Goal: Information Seeking & Learning: Learn about a topic

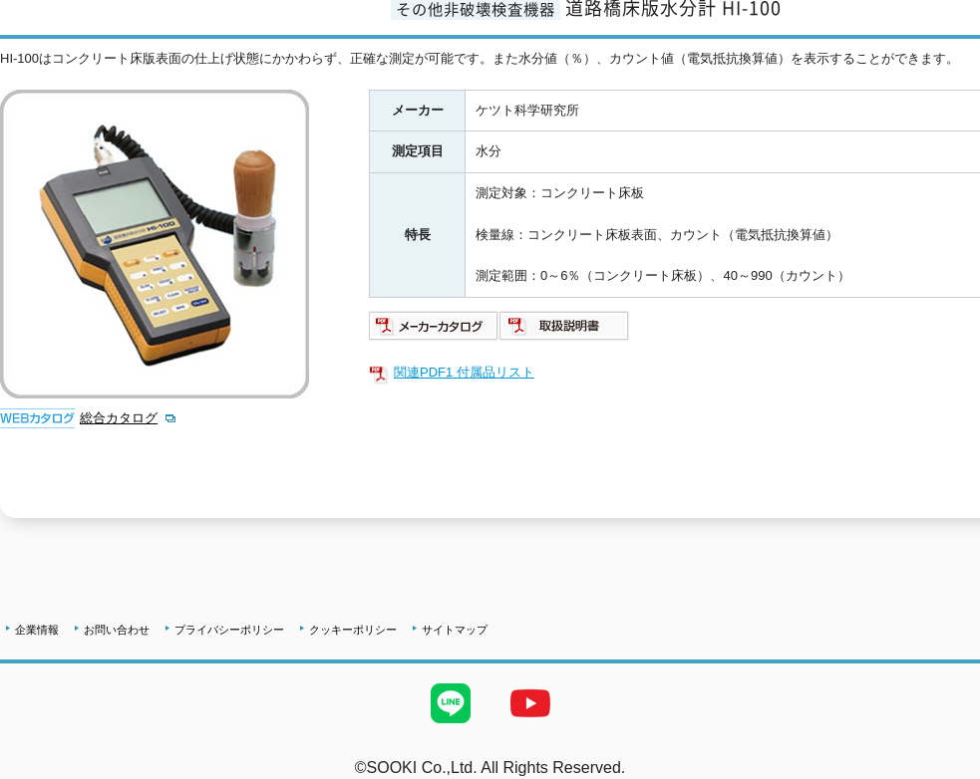
scroll to position [291, 0]
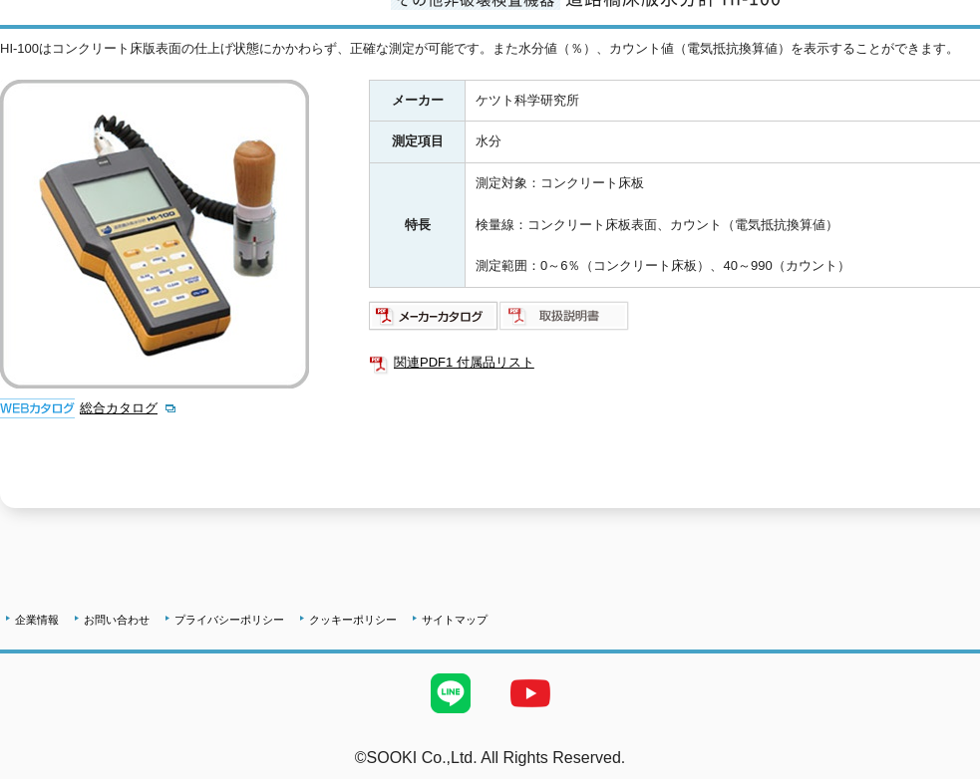
click at [566, 307] on img at bounding box center [564, 316] width 131 height 32
click at [454, 310] on img at bounding box center [434, 316] width 131 height 32
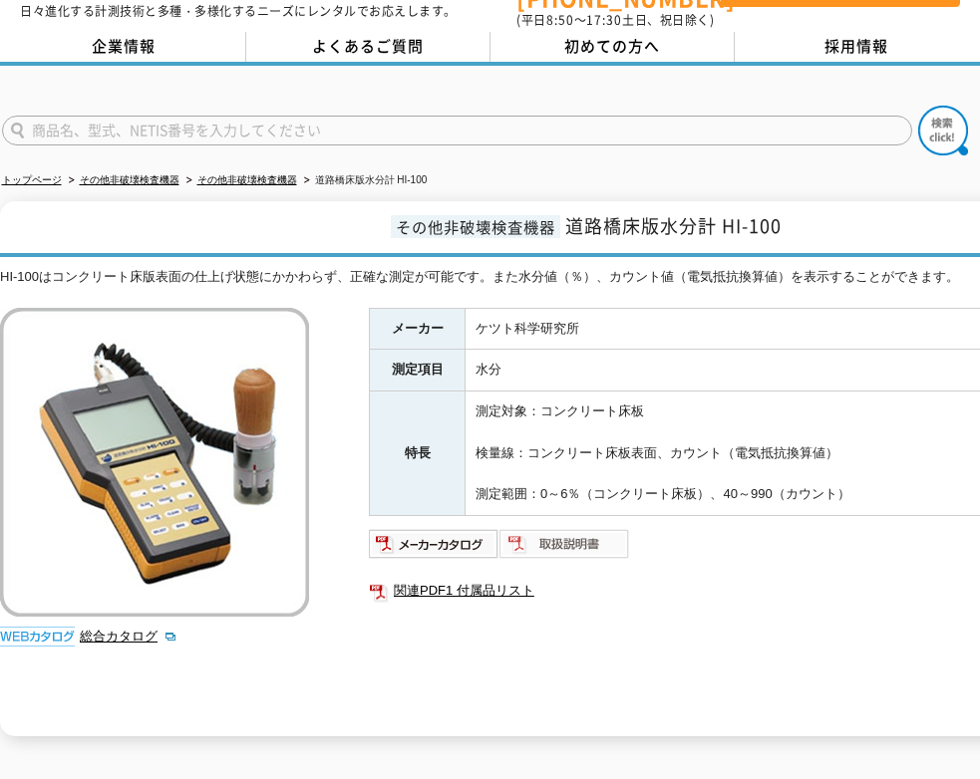
scroll to position [0, 0]
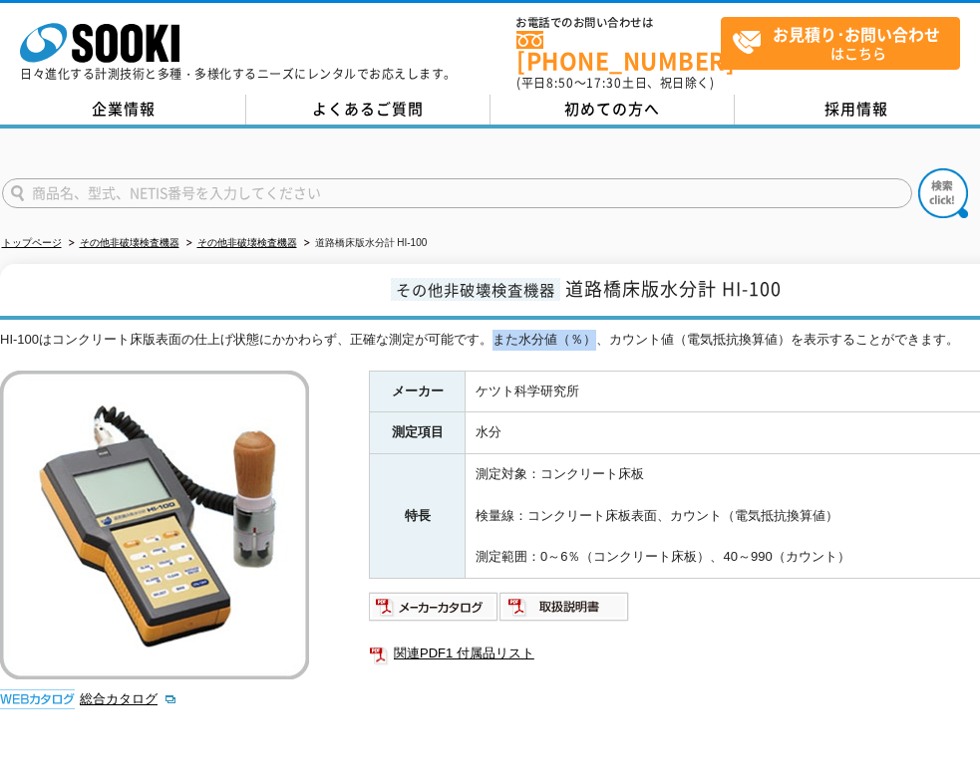
drag, startPoint x: 498, startPoint y: 331, endPoint x: 596, endPoint y: 329, distance: 97.7
click at [596, 330] on div "HI-100はコンクリート床版表面の仕上げ状態にかかわらず、正確な測定が可能です。また水分値（％）、カウント値（電気抵抗換算値）を表示することができます。" at bounding box center [583, 340] width 1166 height 21
drag, startPoint x: 596, startPoint y: 329, endPoint x: 635, endPoint y: 336, distance: 39.5
click at [635, 336] on div "HI-100はコンクリート床版表面の仕上げ状態にかかわらず、正確な測定が可能です。また水分値（％）、カウント値（電気抵抗換算値）を表示することができます。" at bounding box center [583, 340] width 1166 height 21
drag, startPoint x: 606, startPoint y: 326, endPoint x: 832, endPoint y: 324, distance: 226.3
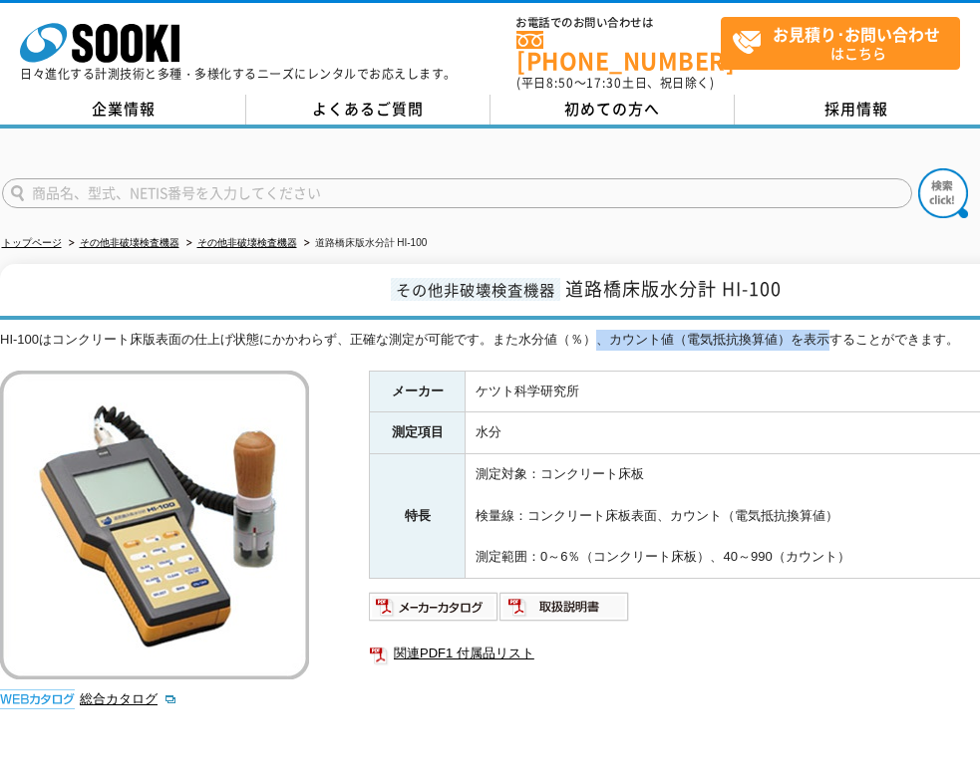
click at [832, 330] on div "HI-100はコンクリート床版表面の仕上げ状態にかかわらず、正確な測定が可能です。また水分値（％）、カウント値（電気抵抗換算値）を表示することができます。" at bounding box center [583, 340] width 1166 height 21
drag, startPoint x: 832, startPoint y: 324, endPoint x: 898, endPoint y: 320, distance: 65.9
click at [898, 330] on div "HI-100はコンクリート床版表面の仕上げ状態にかかわらず、正確な測定が可能です。また水分値（％）、カウント値（電気抵抗換算値）を表示することができます。" at bounding box center [583, 340] width 1166 height 21
drag, startPoint x: 963, startPoint y: 325, endPoint x: 614, endPoint y: 333, distance: 349.0
click at [614, 333] on div "HI-100はコンクリート床版表面の仕上げ状態にかかわらず、正確な測定が可能です。また水分値（％）、カウント値（電気抵抗換算値）を表示することができます。" at bounding box center [583, 340] width 1166 height 21
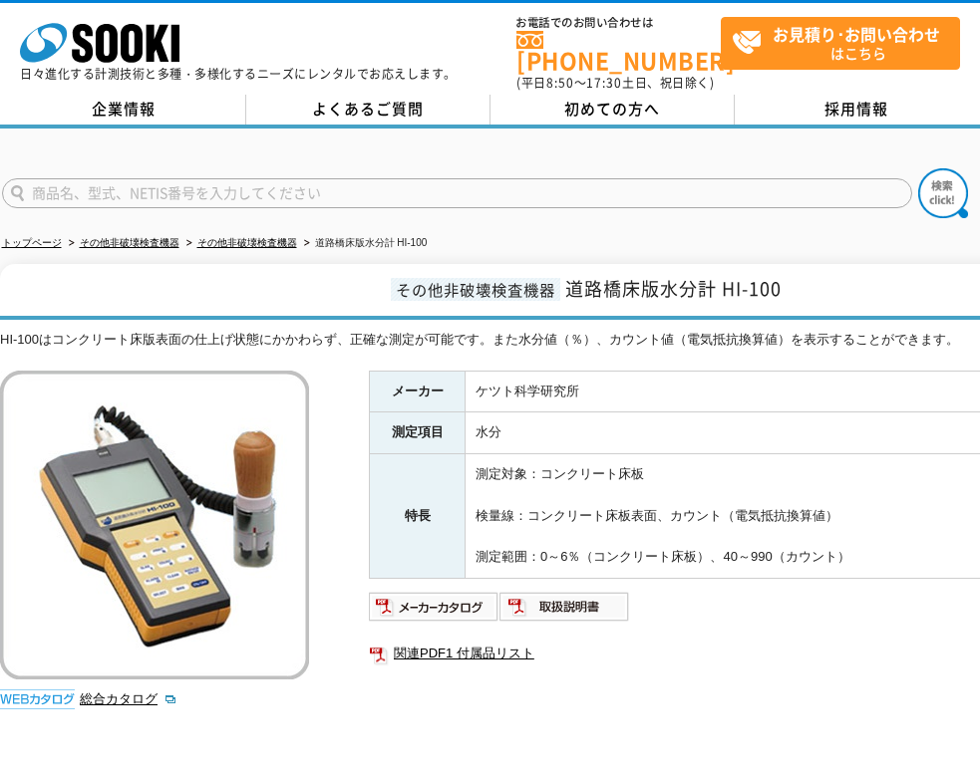
drag, startPoint x: 614, startPoint y: 333, endPoint x: 599, endPoint y: 326, distance: 16.5
click at [599, 330] on div "HI-100はコンクリート床版表面の仕上げ状態にかかわらず、正確な測定が可能です。また水分値（％）、カウント値（電気抵抗換算値）を表示することができます。" at bounding box center [583, 340] width 1166 height 21
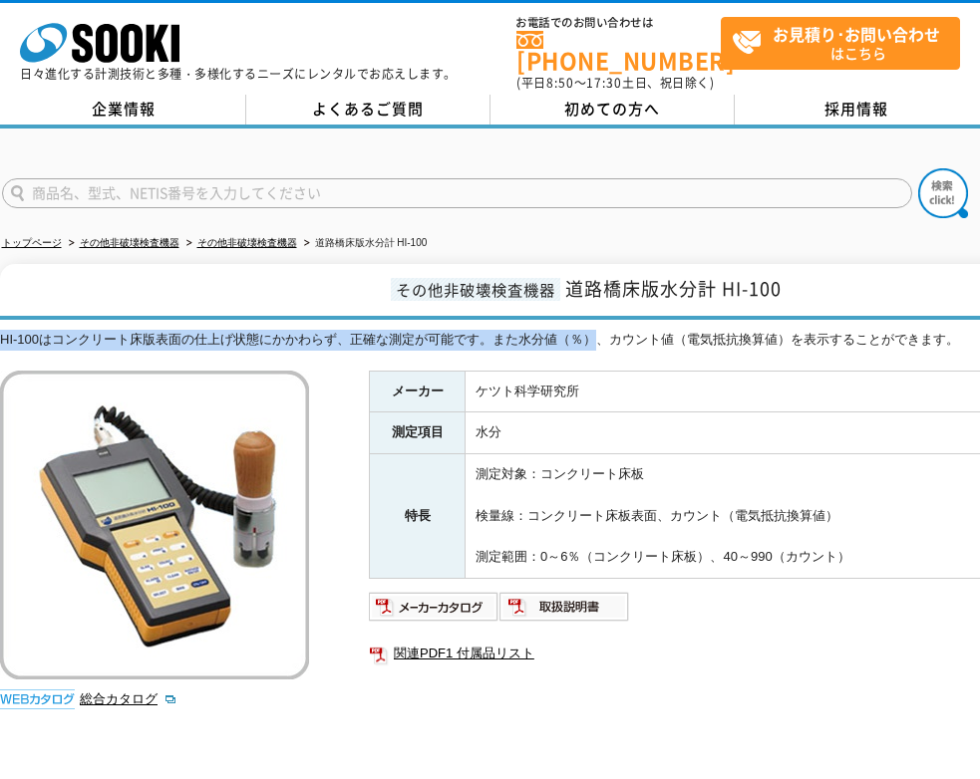
drag, startPoint x: 601, startPoint y: 325, endPoint x: -21, endPoint y: 327, distance: 622.0
click at [0, 327] on html "株式会社 ソーキ spMenu 日々進化する計測技術と多種・多様化するニーズにレンタルでお応えします。 お電話でのお問い合わせは [PHONE_NUMBER]…" at bounding box center [490, 540] width 980 height 1081
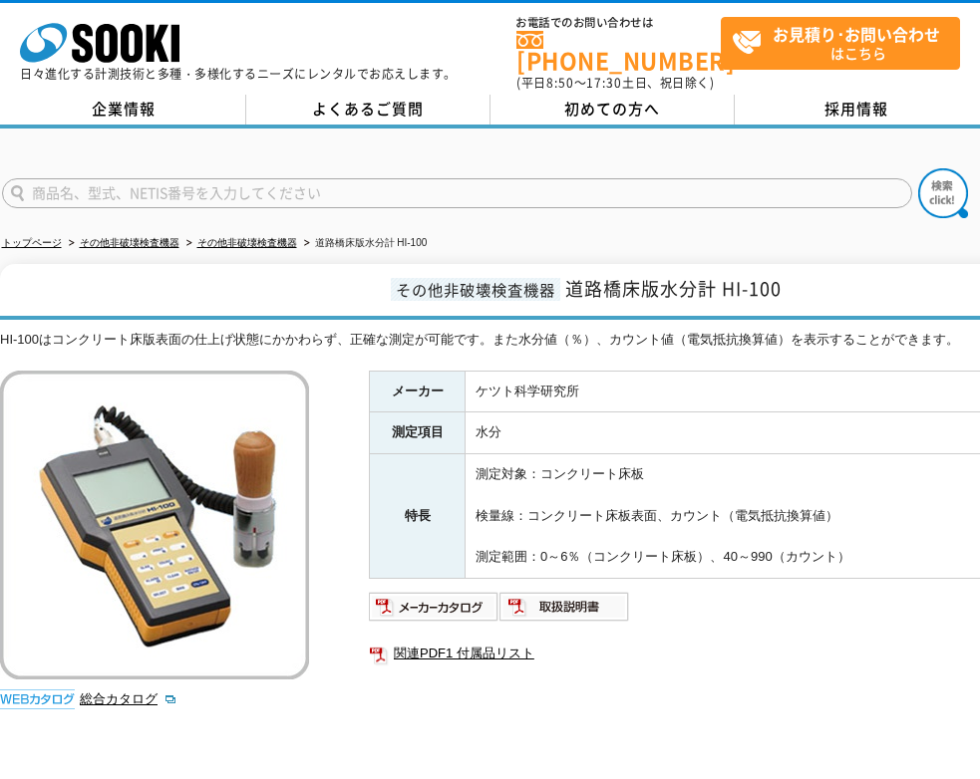
click at [661, 338] on div "HI-100はコンクリート床版表面の仕上げ状態にかかわらず、正確な測定が可能です。また水分値（％）、カウント値（電気抵抗換算値）を表示することができます。" at bounding box center [583, 340] width 1166 height 21
